Goal: Navigation & Orientation: Find specific page/section

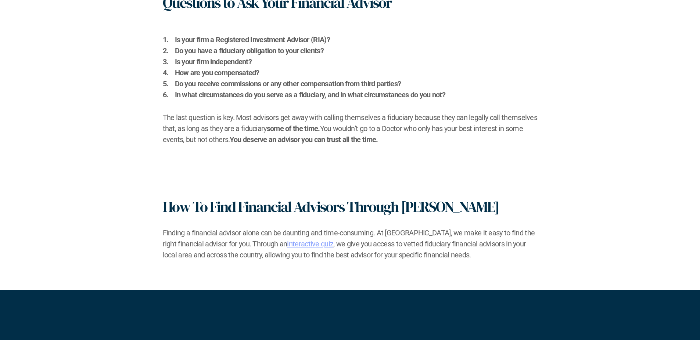
scroll to position [992, 0]
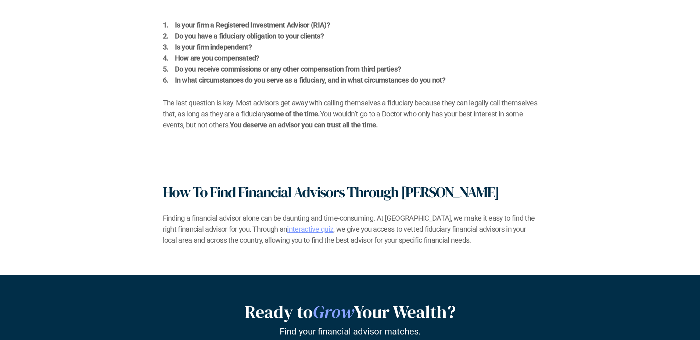
click at [287, 230] on link "interactive quiz" at bounding box center [310, 229] width 46 height 9
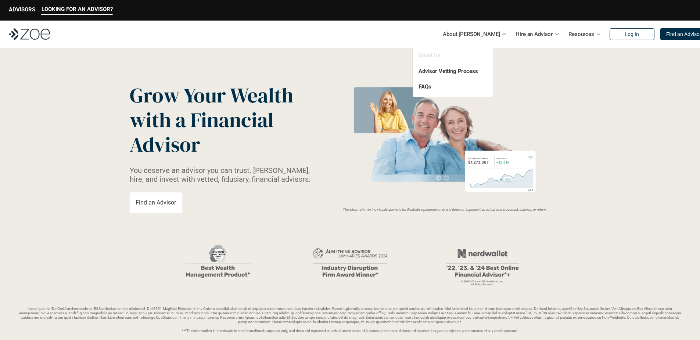
click at [435, 56] on link "About Us" at bounding box center [429, 55] width 22 height 7
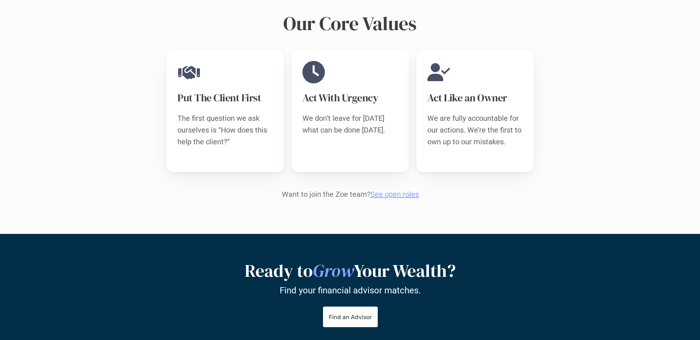
scroll to position [574, 0]
